Goal: Find contact information: Find contact information

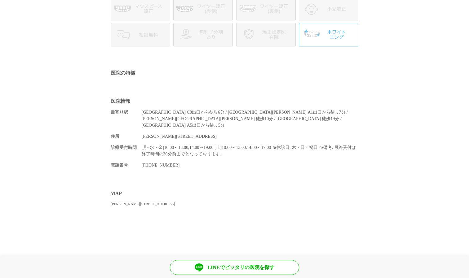
scroll to position [302, 0]
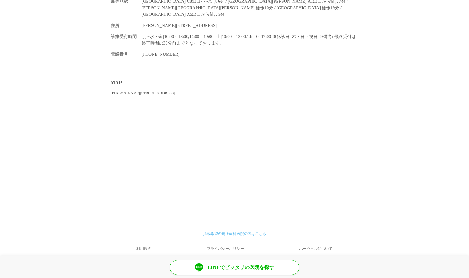
click at [325, 242] on link "ハーウェルについて" at bounding box center [315, 249] width 85 height 15
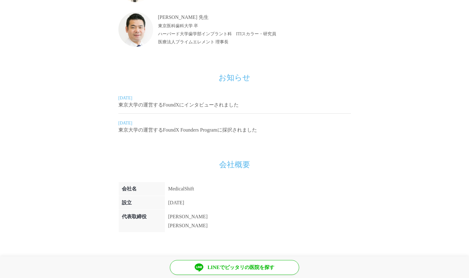
scroll to position [322, 0]
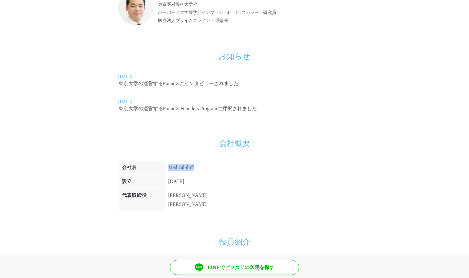
drag, startPoint x: 167, startPoint y: 169, endPoint x: 198, endPoint y: 168, distance: 30.7
click at [198, 168] on td "MedicalShift" at bounding box center [188, 168] width 46 height 14
copy td "MedicalShift"
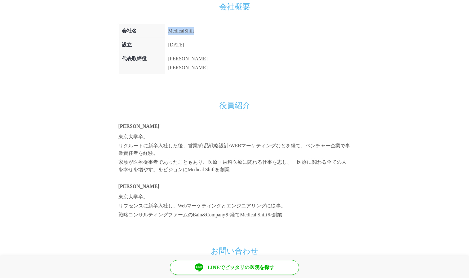
scroll to position [401, 0]
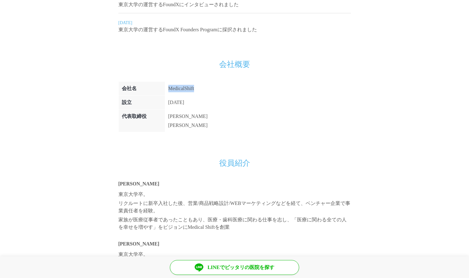
copy td "MedicalShift"
